Goal: Find specific page/section: Find specific page/section

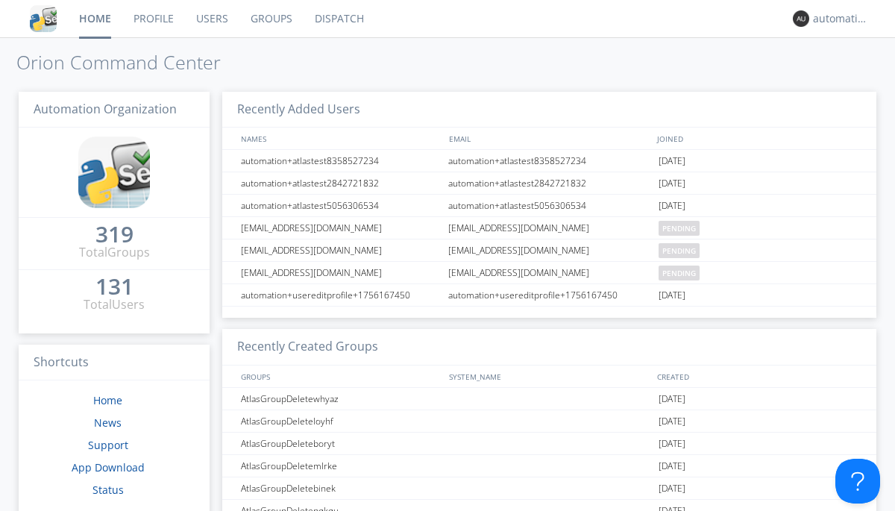
click at [338, 19] on link "Dispatch" at bounding box center [339, 18] width 72 height 37
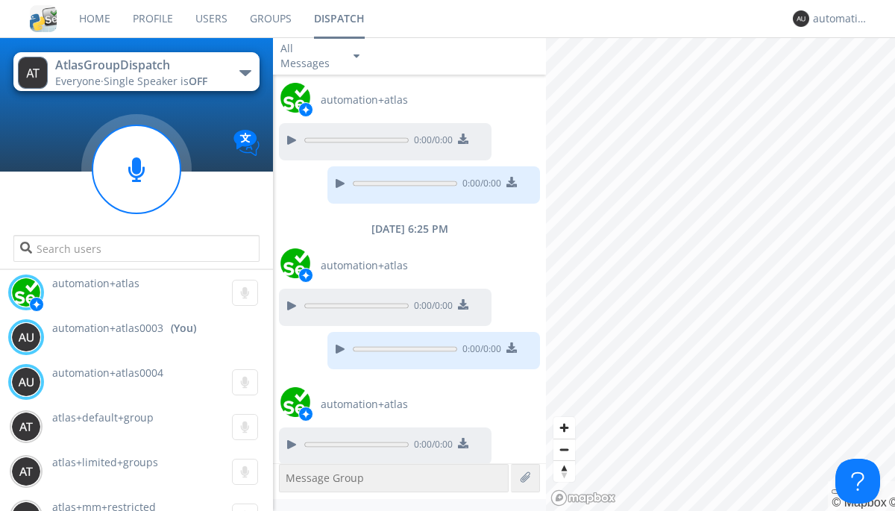
scroll to position [520, 0]
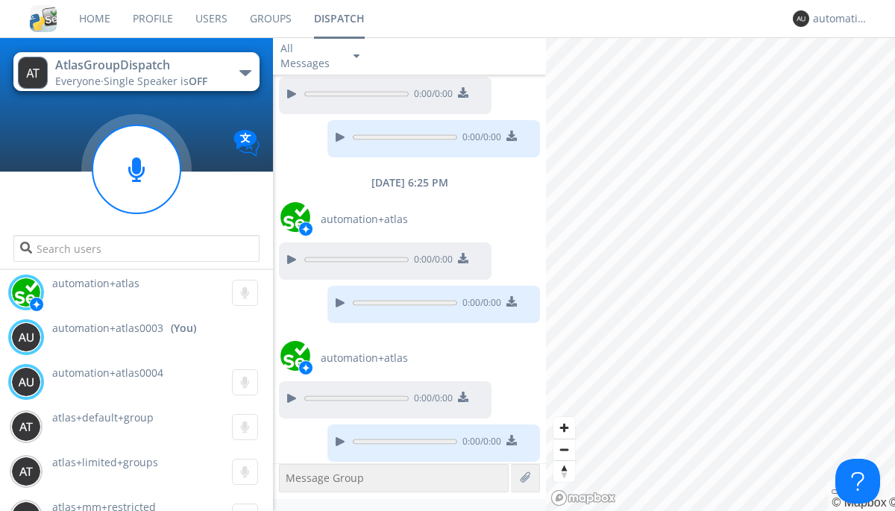
click at [245, 72] on div "button" at bounding box center [245, 73] width 12 height 6
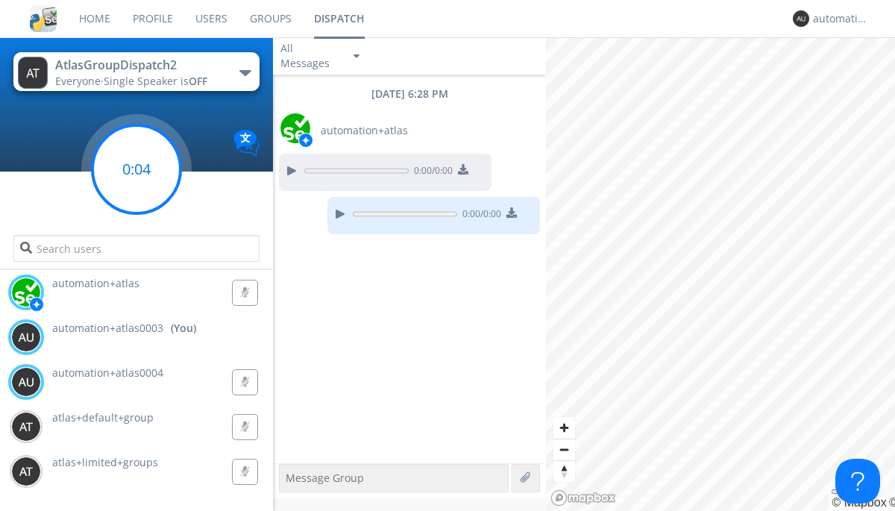
click at [136, 169] on g at bounding box center [136, 169] width 88 height 88
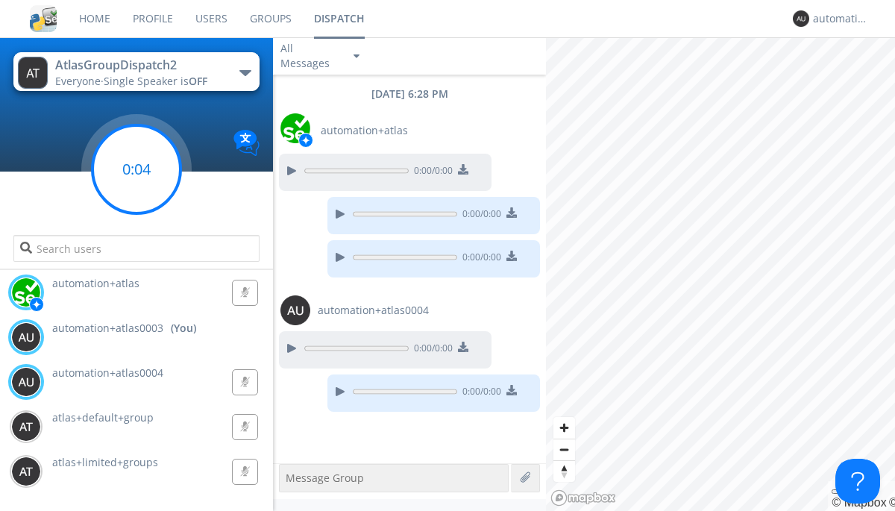
click at [136, 169] on g at bounding box center [136, 169] width 88 height 88
click at [836, 19] on div "automation+atlas0003" at bounding box center [841, 18] width 56 height 15
